Goal: Information Seeking & Learning: Learn about a topic

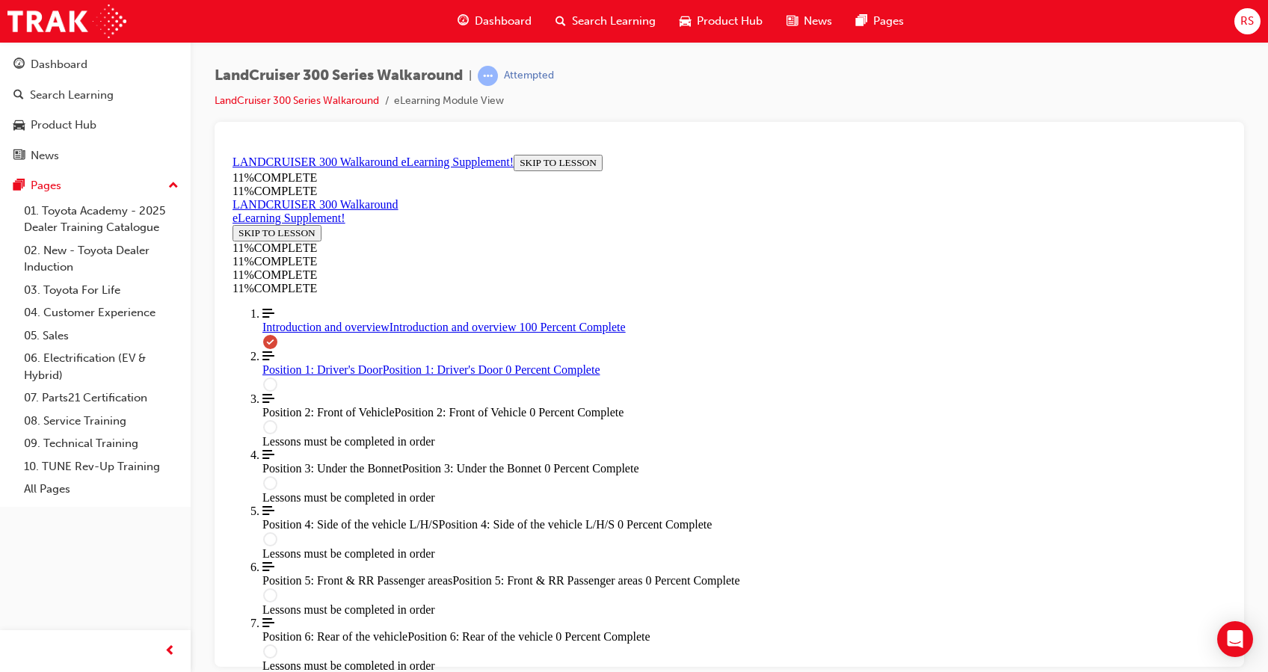
scroll to position [528, 0]
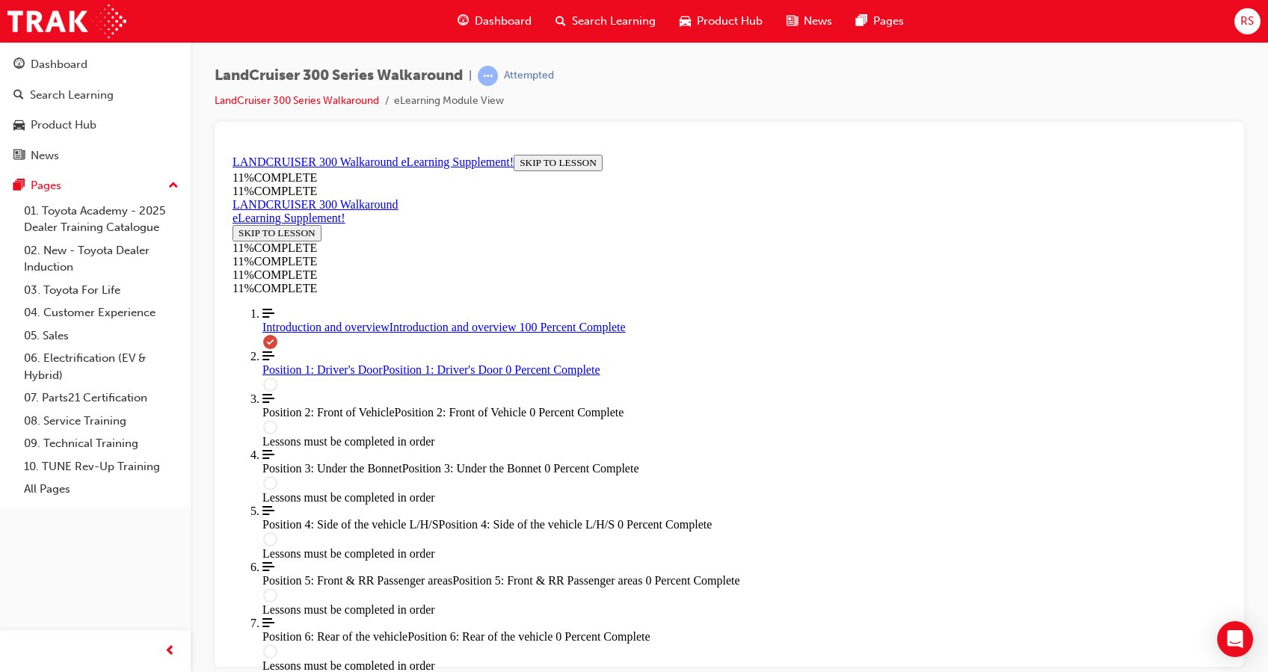
drag, startPoint x: 860, startPoint y: 457, endPoint x: 966, endPoint y: 451, distance: 106.3
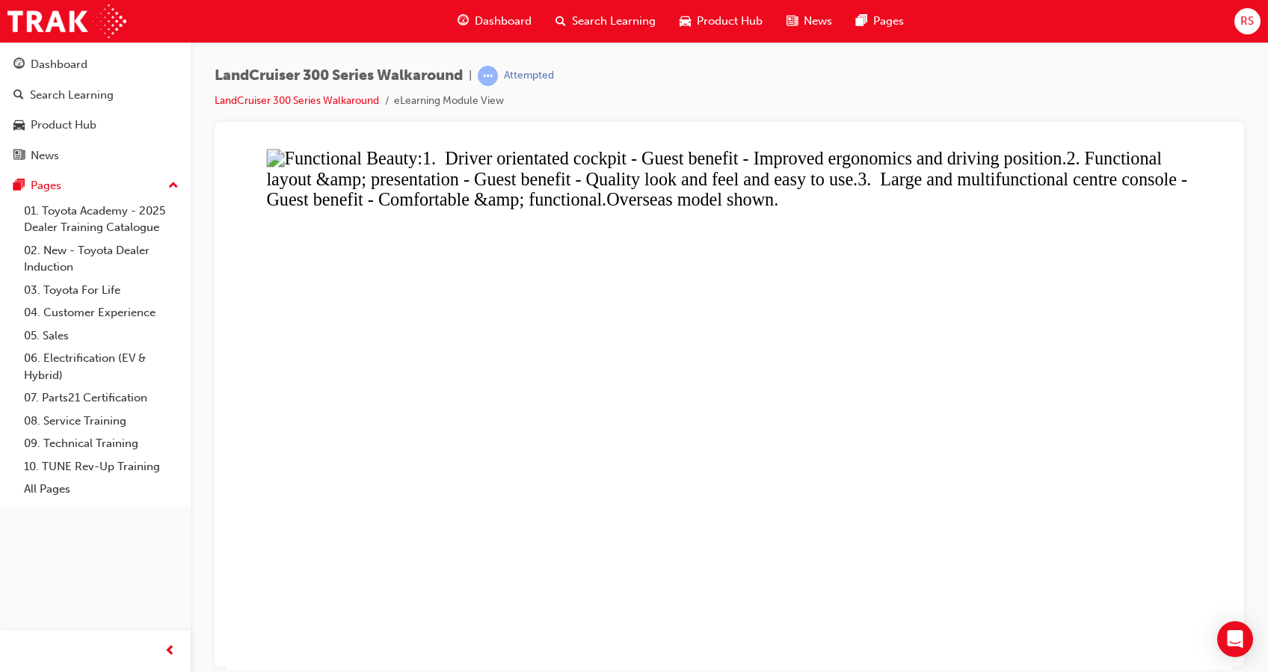
click at [1007, 453] on button "Unzoom image" at bounding box center [728, 408] width 1005 height 521
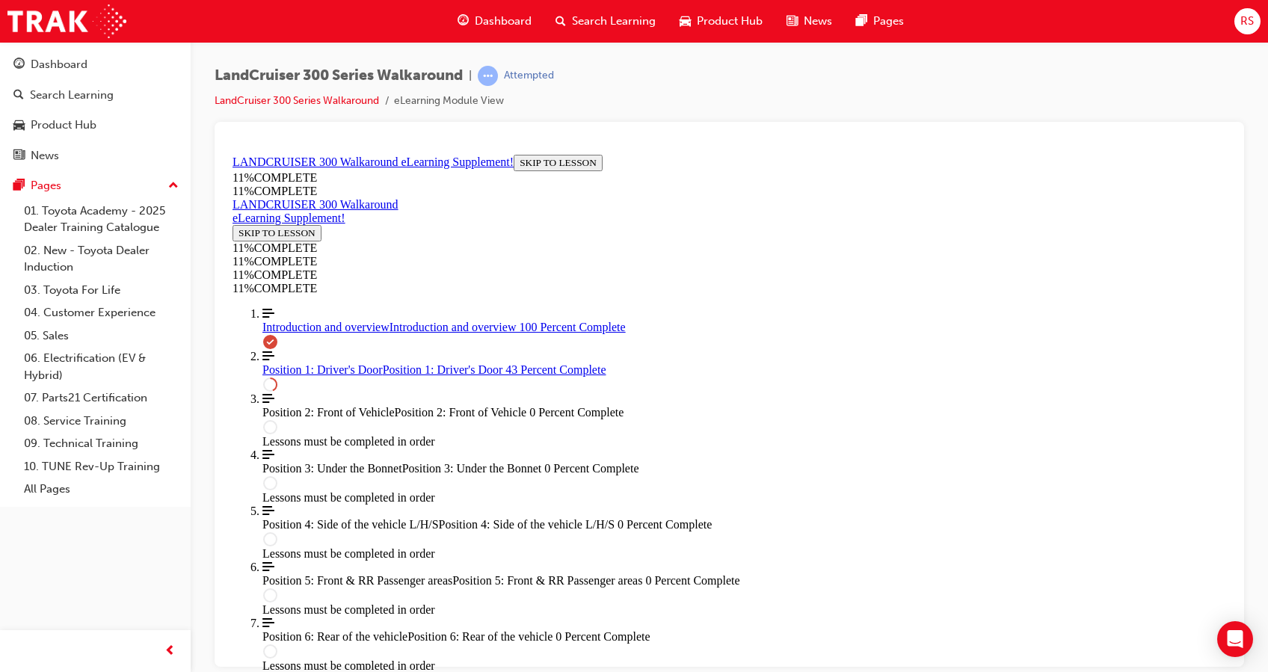
scroll to position [969, 0]
